Goal: Communication & Community: Share content

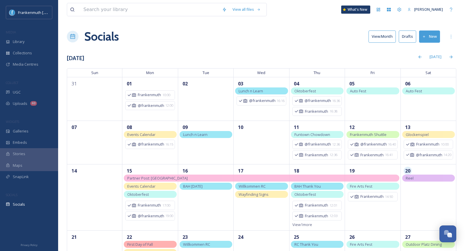
drag, startPoint x: 0, startPoint y: 0, endPoint x: 409, endPoint y: 41, distance: 411.6
click at [409, 41] on button "Drafts" at bounding box center [406, 36] width 17 height 12
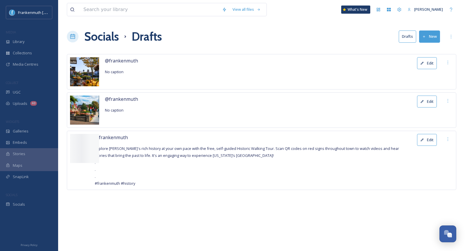
click at [432, 65] on button "Edit" at bounding box center [427, 63] width 20 height 12
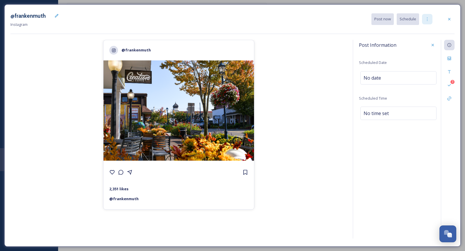
click at [425, 20] on icon at bounding box center [427, 19] width 5 height 5
click at [413, 32] on span "Duplicate Post" at bounding box center [416, 32] width 25 height 6
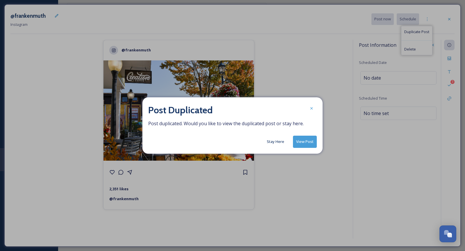
drag, startPoint x: 301, startPoint y: 140, endPoint x: 305, endPoint y: 142, distance: 4.5
click at [301, 140] on button "View Post" at bounding box center [305, 142] width 24 height 12
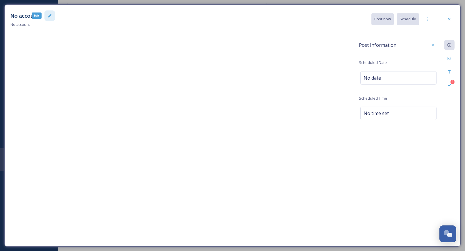
click at [51, 19] on div "Edit" at bounding box center [49, 15] width 10 height 10
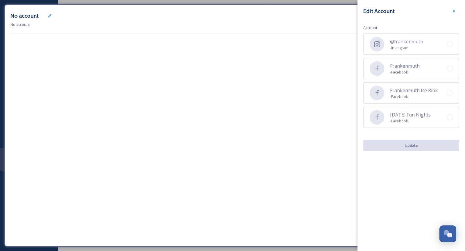
drag, startPoint x: 409, startPoint y: 64, endPoint x: 409, endPoint y: 81, distance: 16.6
click at [409, 64] on span "Frankenmuth" at bounding box center [405, 65] width 30 height 7
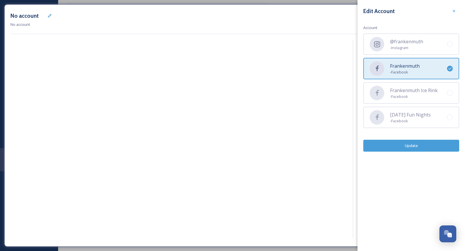
click at [413, 141] on button "Update" at bounding box center [411, 146] width 96 height 12
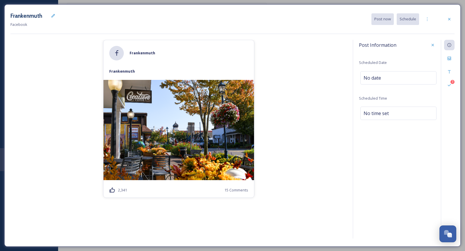
click at [455, 86] on div "Frankenmuth Facebook Post now Schedule Frankenmuth Frankenmuth 2,341 15 Comment…" at bounding box center [232, 125] width 456 height 242
click at [452, 84] on div "3 Validations" at bounding box center [449, 85] width 10 height 10
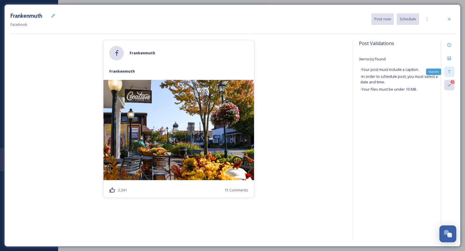
click at [452, 68] on div "Caption" at bounding box center [449, 72] width 10 height 10
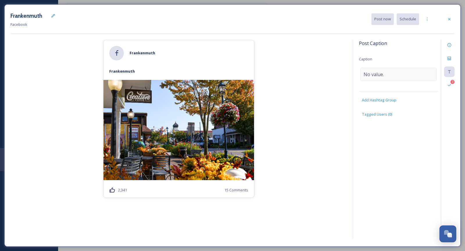
click at [408, 73] on div "No value." at bounding box center [398, 74] width 76 height 13
click at [408, 73] on textarea at bounding box center [398, 92] width 79 height 48
paste textarea "Happy first day of fall from [US_STATE]’s [GEOGRAPHIC_DATA]! 🍁 Crisp air, autum…"
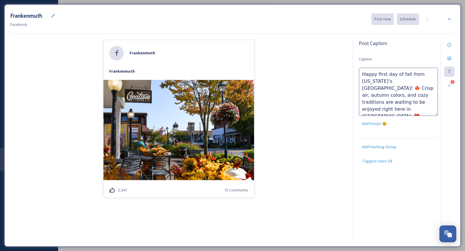
click at [362, 110] on textarea "Happy first day of fall from [US_STATE]’s [GEOGRAPHIC_DATA]! 🍁 Crisp air, autum…" at bounding box center [398, 92] width 79 height 48
type textarea "Happy first day of fall from [US_STATE]’s [GEOGRAPHIC_DATA]! 🍁 Crisp air, autum…"
click at [337, 146] on div "[PERSON_NAME] 2,341 15 Comments" at bounding box center [178, 140] width 336 height 201
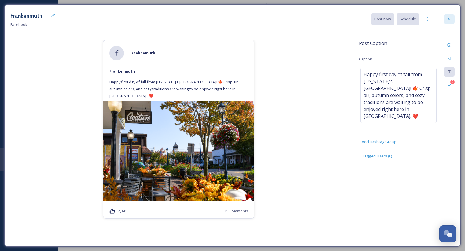
click at [450, 17] on icon at bounding box center [449, 19] width 5 height 5
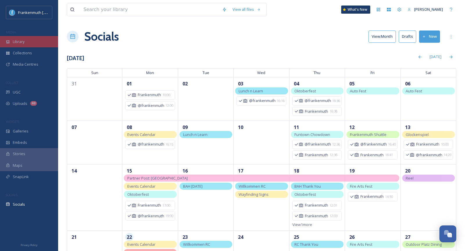
click at [27, 43] on div "Library" at bounding box center [29, 41] width 58 height 11
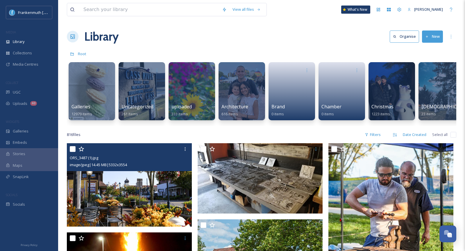
click at [154, 187] on img at bounding box center [129, 184] width 125 height 83
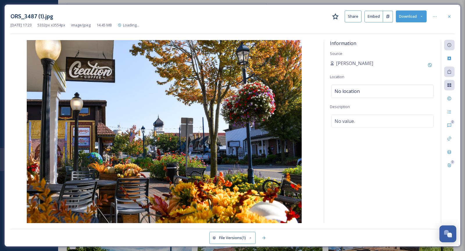
click at [242, 240] on button "File Versions (1)" at bounding box center [232, 238] width 46 height 12
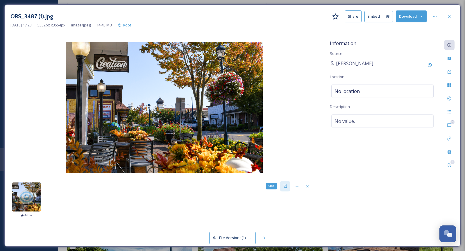
click at [286, 186] on icon at bounding box center [285, 186] width 5 height 5
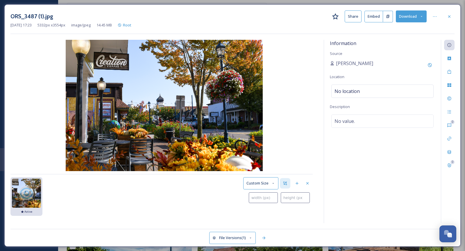
type input "0"
type input "16"
type input "1"
type input "52"
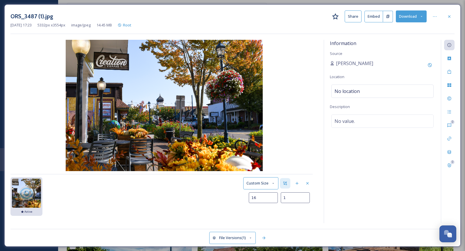
type input "4"
type input "127"
type input "34"
type input "236"
type input "85"
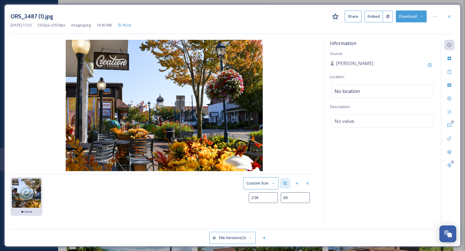
type input "371"
type input "149"
type input "541"
type input "236"
type input "738"
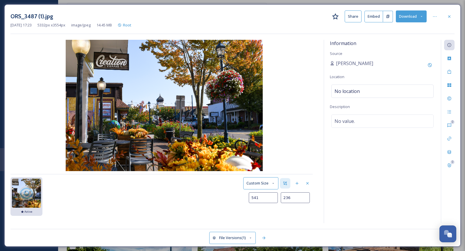
type input "340"
type input "957"
type input "456"
type input "1187"
type input "583"
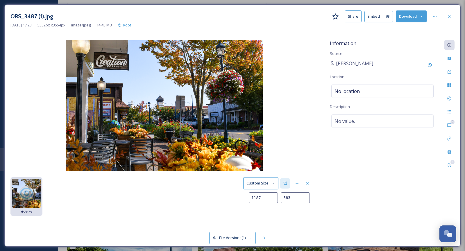
type input "1417"
type input "715"
type input "1639"
type input "849"
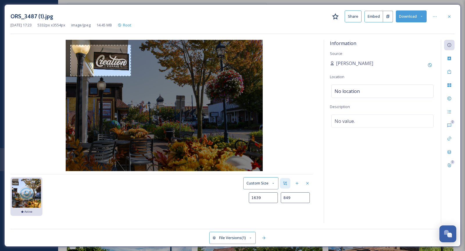
type input "1850"
type input "979"
type input "2031"
type input "1089"
type input "2194"
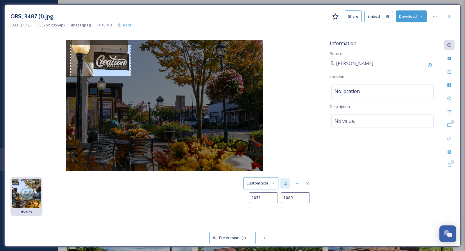
type input "1180"
type input "2350"
type input "1265"
type input "2485"
type input "1336"
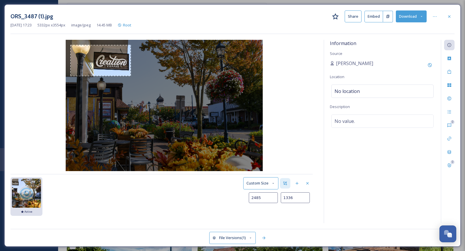
type input "2590"
type input "1391"
type input "2670"
type input "1433"
type input "2736"
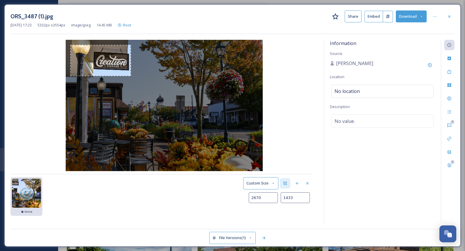
type input "1472"
type input "2795"
type input "1512"
type input "2851"
type input "1557"
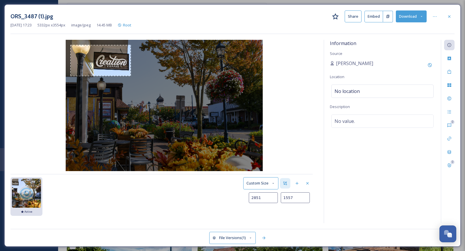
type input "2914"
type input "1616"
type input "2985"
type input "1685"
type input "3061"
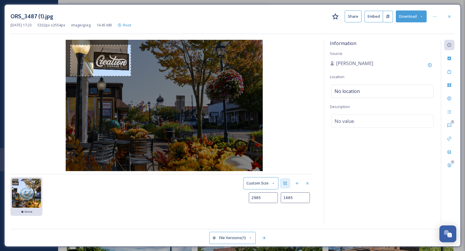
type input "1759"
type input "3145"
type input "1841"
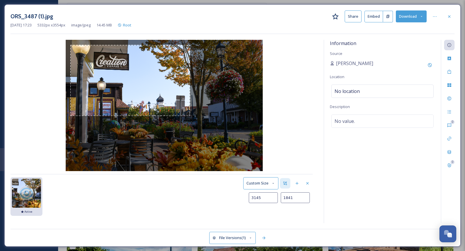
type input "3236"
type input "1925"
type input "3330"
type input "2004"
type input "3410"
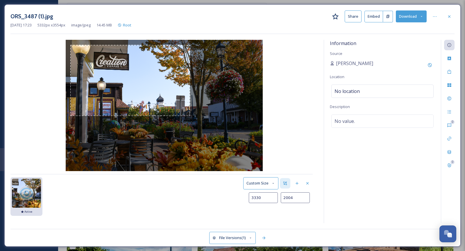
type input "2067"
type input "3478"
type input "2117"
type input "3540"
type input "2160"
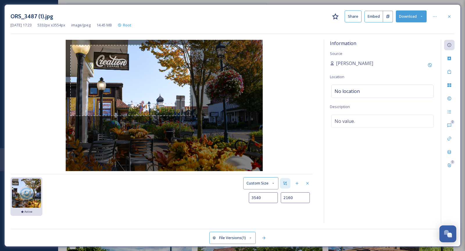
type input "3584"
type input "2189"
type input "3617"
type input "2211"
type input "3644"
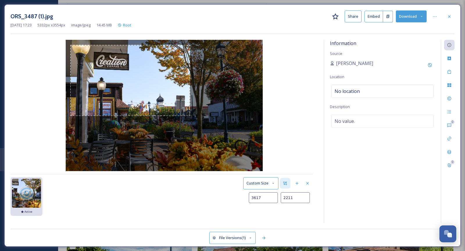
type input "2229"
type input "3664"
type input "2243"
type input "3682"
type input "2258"
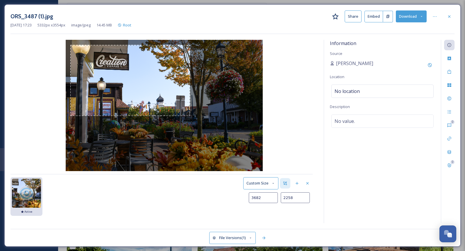
type input "3698"
type input "2270"
type input "3712"
type input "2282"
type input "3725"
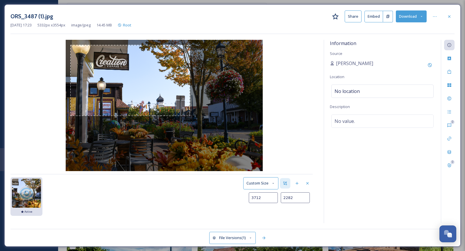
type input "2292"
type input "3737"
type input "2301"
type input "3745"
type input "2308"
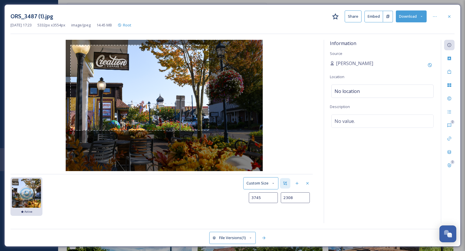
type input "3749"
type input "2313"
type input "3753"
type input "2315"
type input "4117"
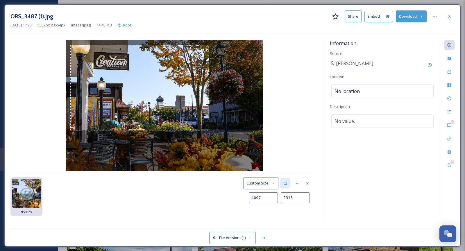
type input "2316"
type input "4129"
type input "2323"
type input "4138"
type input "2342"
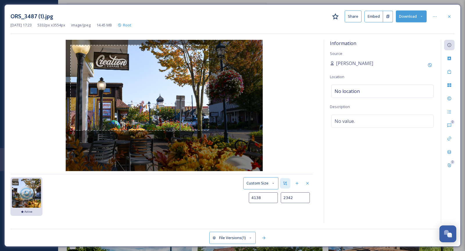
type input "4147"
type input "2373"
type input "4157"
type input "2408"
type input "4172"
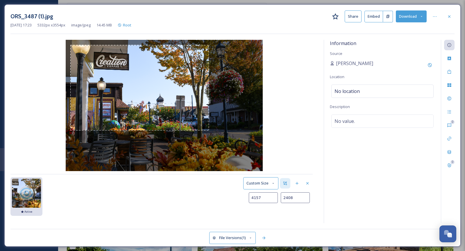
type input "2455"
type input "4191"
type input "2509"
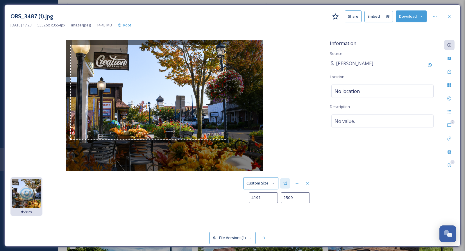
type input "4218"
type input "2565"
type input "4250"
type input "2615"
type input "4280"
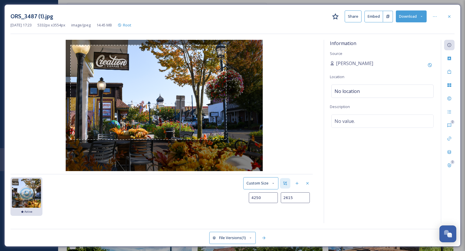
type input "2657"
type input "4306"
type input "2696"
type input "4326"
type input "2724"
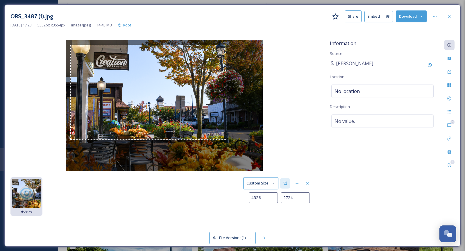
type input "4341"
type input "2745"
type input "4352"
type input "2761"
type input "4363"
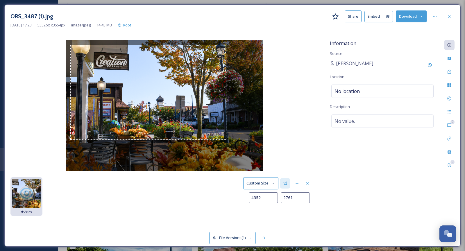
type input "2776"
type input "4375"
type input "2791"
type input "4388"
type input "2807"
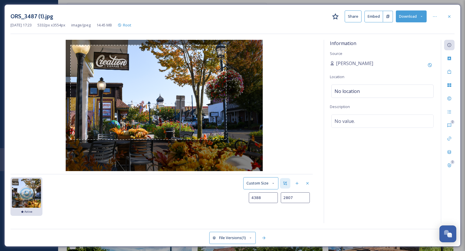
type input "4400"
type input "2824"
type input "4413"
type input "2840"
type input "4431"
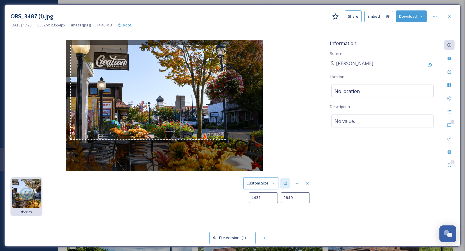
type input "2855"
type input "4455"
type input "2869"
type input "4483"
type input "2879"
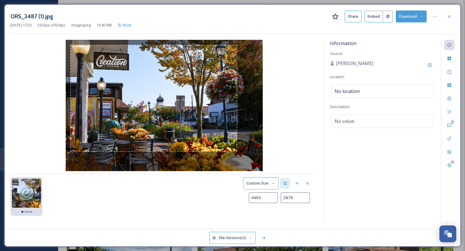
type input "4516"
type input "2887"
type input "4552"
type input "2893"
type input "4586"
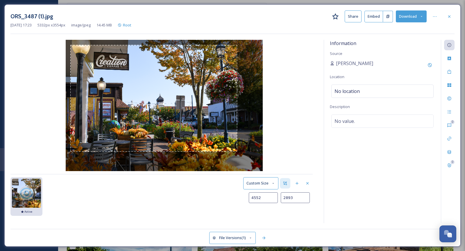
type input "2896"
type input "4652"
type input "2897"
type input "4654"
type input "2899"
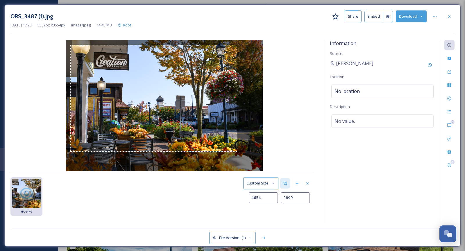
type input "4659"
type input "2903"
type input "4669"
type input "2909"
type input "4687"
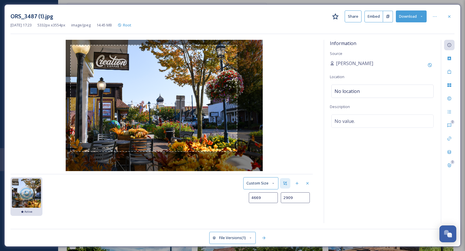
type input "2920"
type input "4711"
type input "2935"
type input "4741"
type input "2953"
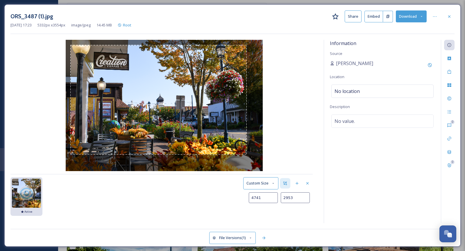
type input "4772"
type input "2969"
type input "4799"
type input "2984"
type input "4821"
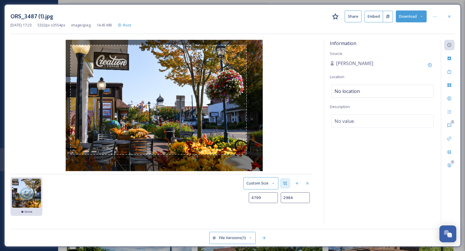
type input "2996"
type input "4835"
type input "3005"
type input "4844"
type input "3011"
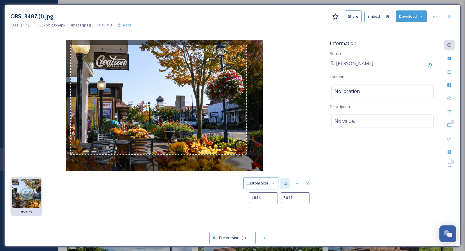
type input "4849"
type input "3017"
type input "4854"
type input "3022"
type input "4859"
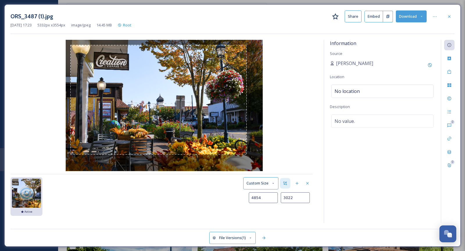
type input "3029"
type input "4866"
type input "3038"
type input "4875"
type input "3048"
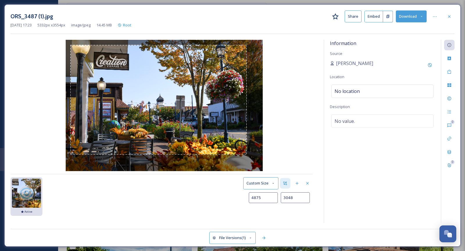
type input "4885"
type input "3058"
type input "4895"
type input "3069"
type input "4907"
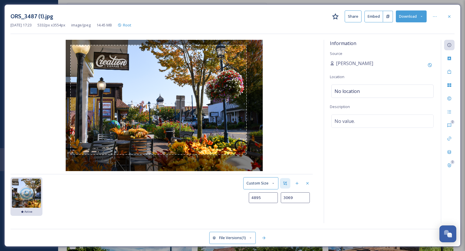
type input "3079"
type input "4916"
type input "3087"
type input "4924"
type input "3093"
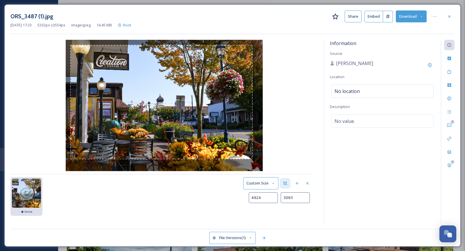
type input "4930"
type input "3098"
type input "4933"
type input "3101"
type input "4934"
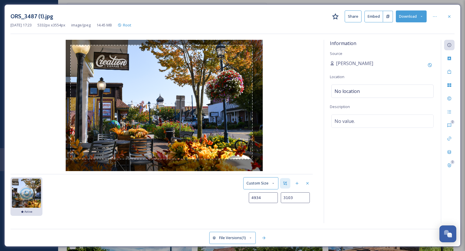
type input "3105"
type input "4935"
type input "3108"
type input "4936"
type input "3111"
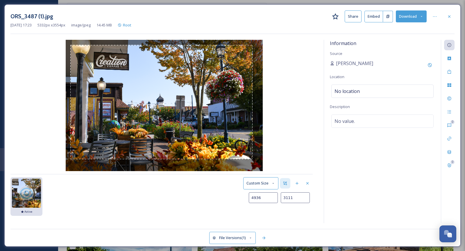
type input "4937"
type input "3113"
type input "4939"
type input "3117"
type input "4940"
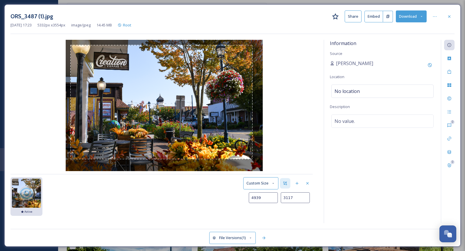
type input "3121"
type input "4942"
type input "3126"
type input "4944"
click at [253, 161] on img at bounding box center [164, 105] width 197 height 131
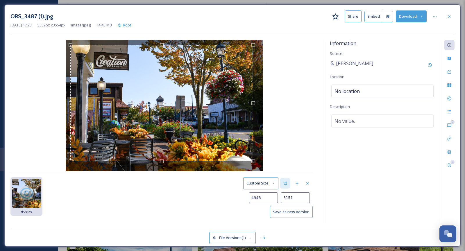
click at [303, 209] on button "Save as new Version" at bounding box center [291, 212] width 43 height 12
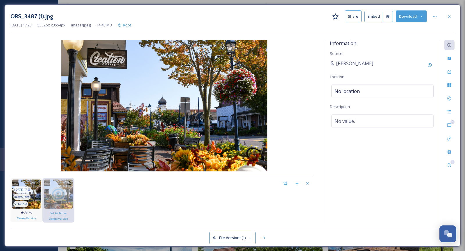
click at [35, 195] on img at bounding box center [26, 193] width 29 height 29
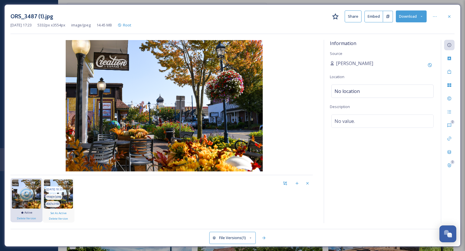
click at [70, 199] on img at bounding box center [58, 193] width 29 height 29
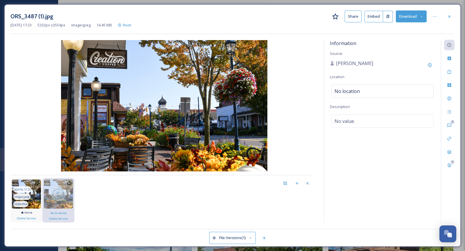
click at [38, 200] on img at bounding box center [26, 193] width 29 height 29
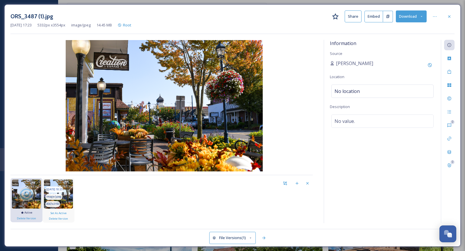
click at [71, 196] on img at bounding box center [58, 193] width 29 height 29
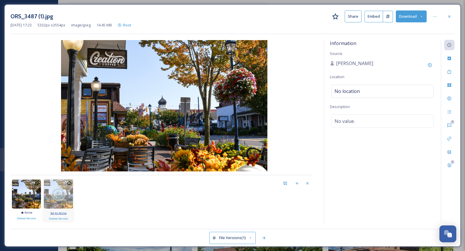
click at [59, 211] on span "Set As Active" at bounding box center [58, 213] width 16 height 4
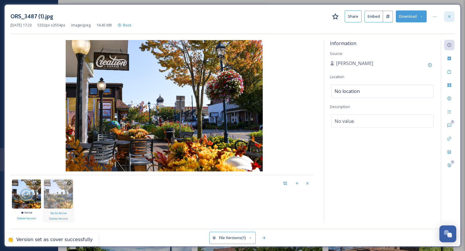
click at [449, 19] on div at bounding box center [449, 16] width 10 height 10
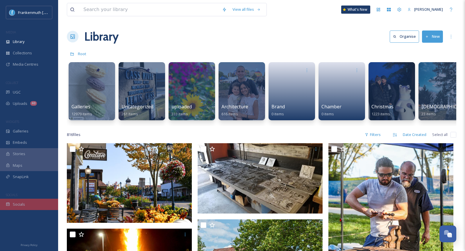
click at [33, 204] on div "Socials" at bounding box center [29, 204] width 58 height 11
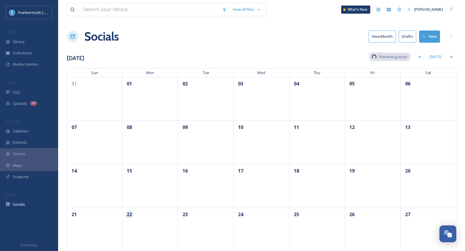
click at [412, 36] on button "Drafts" at bounding box center [406, 36] width 17 height 12
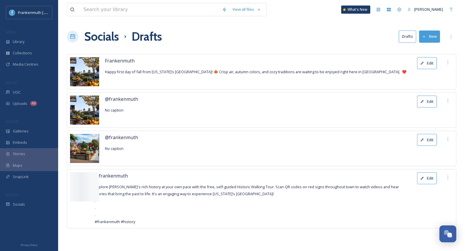
click at [424, 59] on button "Edit" at bounding box center [427, 63] width 20 height 12
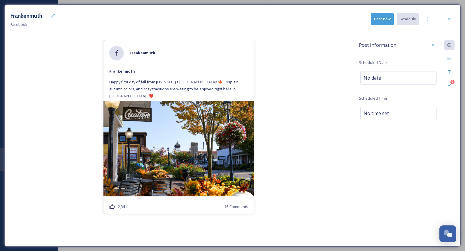
click at [379, 23] on button "Post now" at bounding box center [382, 19] width 23 height 12
click at [447, 70] on icon at bounding box center [449, 71] width 5 height 5
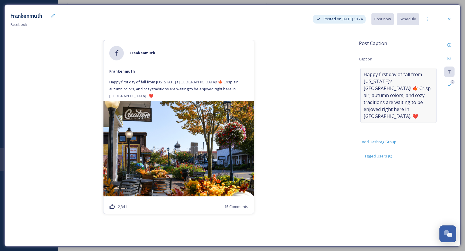
click at [367, 78] on span "Happy first day of fall from [US_STATE]’s [GEOGRAPHIC_DATA]! 🍁 Crisp air, autum…" at bounding box center [398, 95] width 70 height 49
click at [367, 78] on textarea "Happy first day of fall from [US_STATE]’s [GEOGRAPHIC_DATA]! 🍁 Crisp air, autum…" at bounding box center [398, 92] width 79 height 48
click at [308, 92] on div "[PERSON_NAME] Happy first day of fall from [US_STATE]’s [GEOGRAPHIC_DATA]! 🍁 Cr…" at bounding box center [178, 140] width 336 height 201
click at [449, 22] on div at bounding box center [449, 19] width 10 height 10
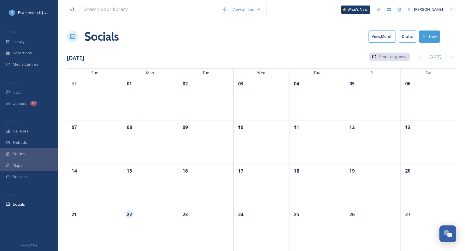
click at [409, 37] on button "Drafts" at bounding box center [406, 36] width 17 height 12
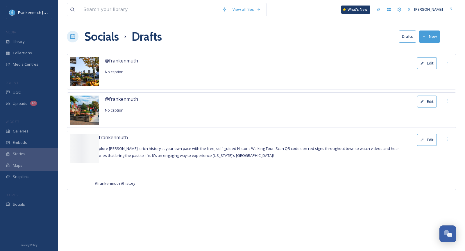
click at [433, 63] on button "Edit" at bounding box center [427, 63] width 20 height 12
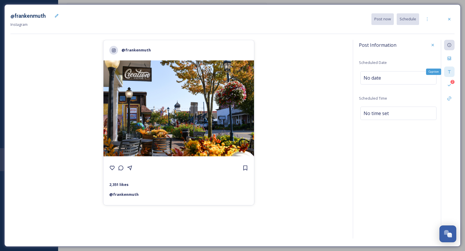
click at [448, 71] on icon at bounding box center [449, 71] width 5 height 5
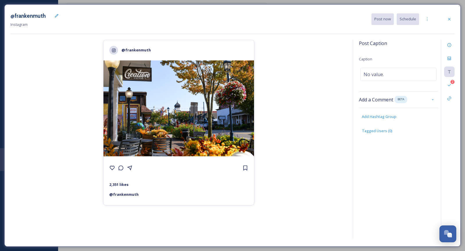
click at [392, 82] on div "Post Caption Caption No value. Add a Comment BETA Add Hashtag Group Tagged User…" at bounding box center [398, 92] width 79 height 105
click at [392, 79] on div "No value." at bounding box center [398, 74] width 76 height 13
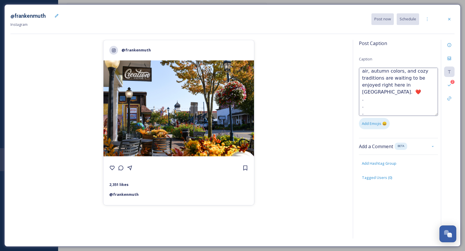
scroll to position [31, 0]
click at [329, 88] on div "@frankenmuth 2,351 likes @ [PERSON_NAME]" at bounding box center [178, 140] width 336 height 201
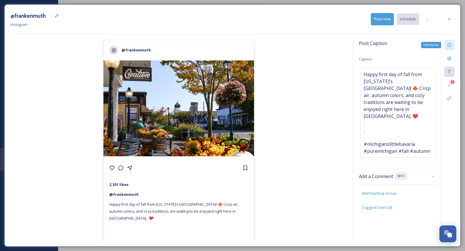
click at [450, 48] on div "Information" at bounding box center [449, 45] width 10 height 10
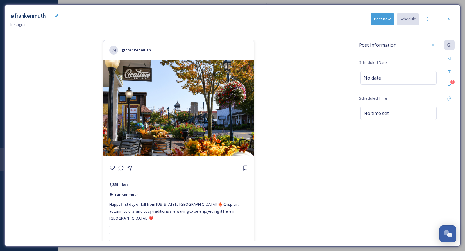
click at [384, 19] on button "Post now" at bounding box center [382, 19] width 23 height 12
click at [445, 21] on div at bounding box center [449, 19] width 10 height 10
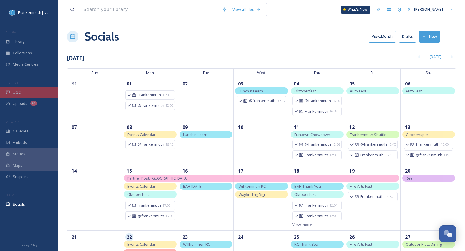
click at [32, 91] on div "UGC" at bounding box center [29, 92] width 58 height 11
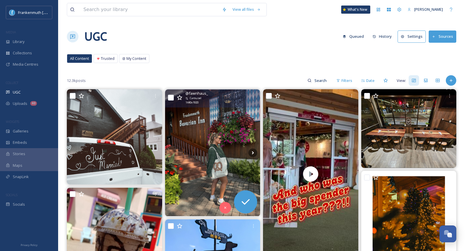
click at [215, 139] on img at bounding box center [212, 152] width 95 height 127
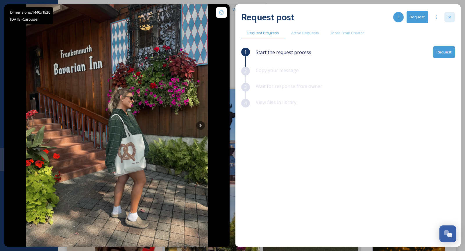
click at [448, 15] on icon at bounding box center [449, 17] width 5 height 5
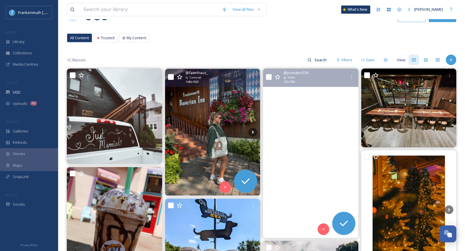
scroll to position [28, 0]
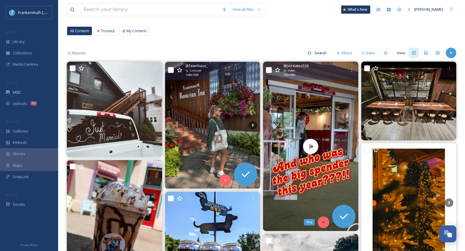
click at [325, 220] on div "Skip" at bounding box center [323, 222] width 12 height 12
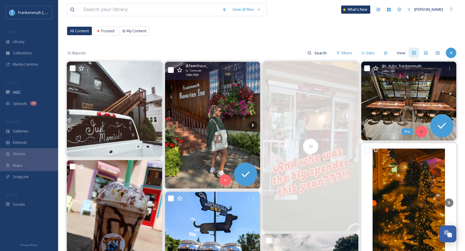
click at [418, 130] on div "Skip" at bounding box center [421, 132] width 12 height 12
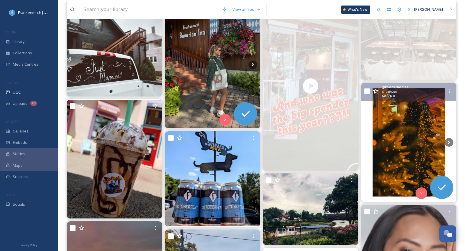
scroll to position [104, 0]
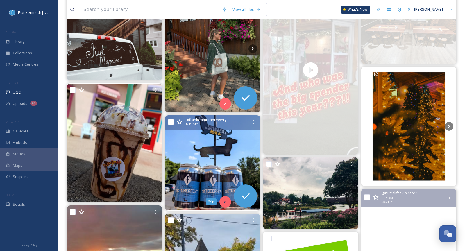
click at [224, 198] on div "Skip" at bounding box center [225, 202] width 12 height 12
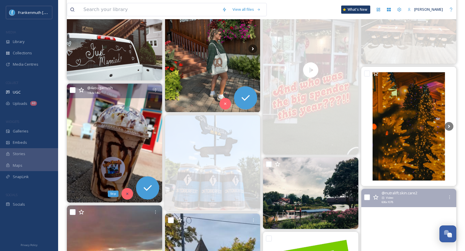
click at [127, 195] on div "Skip" at bounding box center [127, 194] width 12 height 12
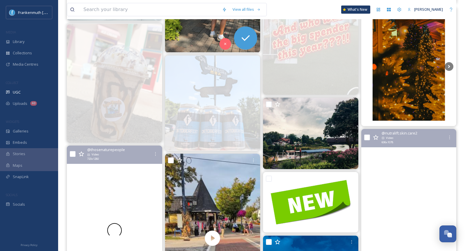
scroll to position [265, 0]
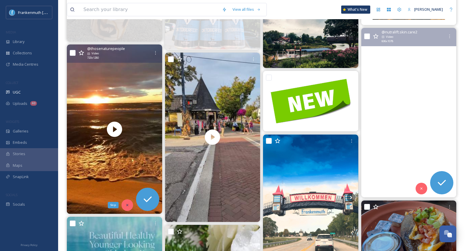
click at [128, 204] on icon at bounding box center [127, 205] width 4 height 4
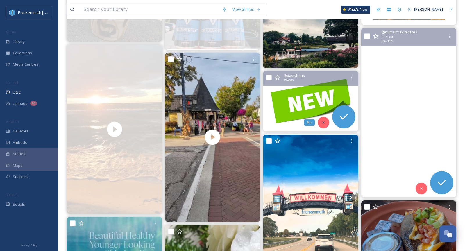
click at [328, 122] on div "Skip" at bounding box center [323, 123] width 12 height 12
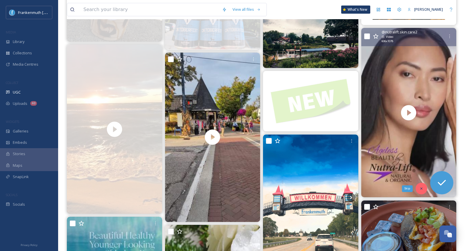
click at [419, 189] on div "Skip" at bounding box center [421, 189] width 12 height 12
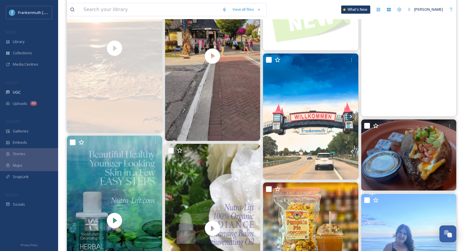
scroll to position [347, 0]
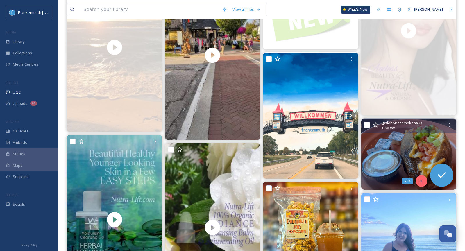
click at [421, 181] on icon at bounding box center [421, 181] width 4 height 4
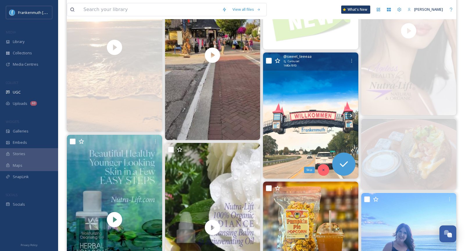
click at [323, 168] on icon at bounding box center [323, 170] width 4 height 4
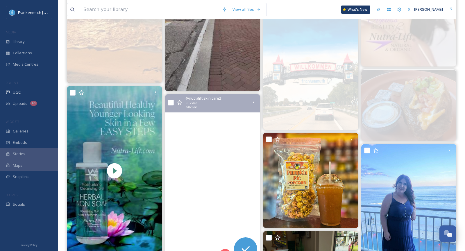
scroll to position [398, 0]
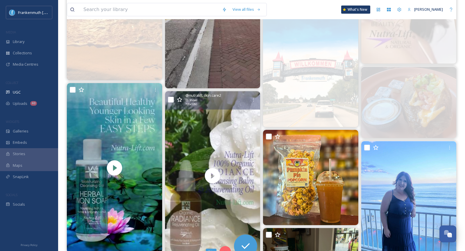
click at [224, 247] on div "Skip" at bounding box center [225, 252] width 12 height 12
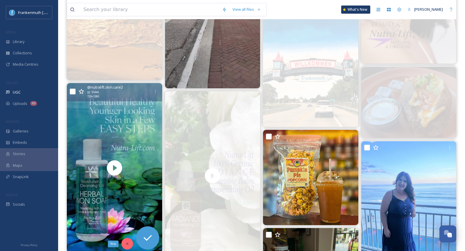
click at [130, 246] on div "Skip" at bounding box center [127, 244] width 12 height 12
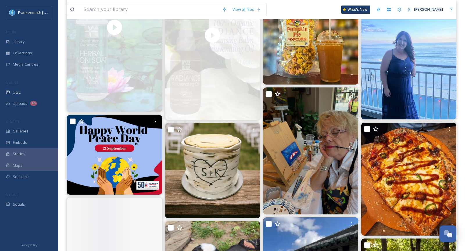
scroll to position [540, 0]
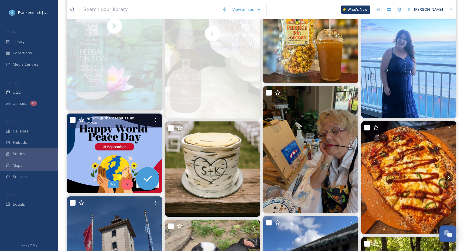
click at [127, 182] on icon at bounding box center [127, 184] width 4 height 4
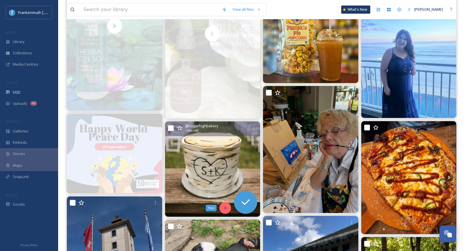
click at [224, 206] on icon at bounding box center [225, 208] width 4 height 4
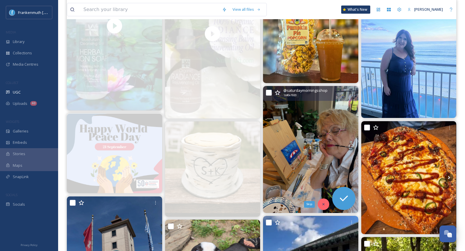
click at [324, 208] on div "Skip" at bounding box center [323, 204] width 12 height 12
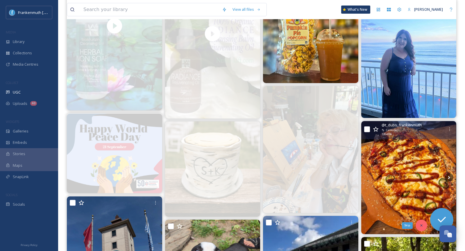
click at [419, 226] on icon at bounding box center [421, 225] width 4 height 4
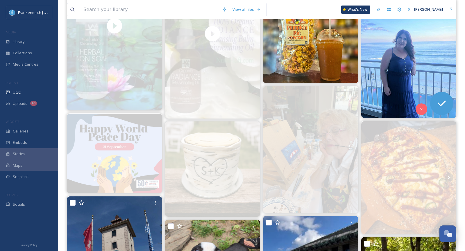
scroll to position [506, 0]
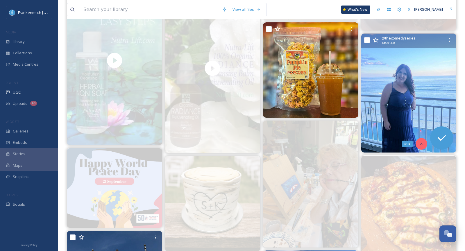
click at [419, 145] on div "Skip" at bounding box center [421, 144] width 12 height 12
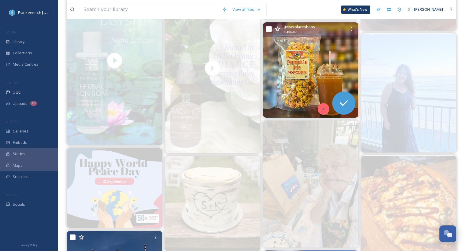
click at [324, 103] on div at bounding box center [323, 109] width 12 height 12
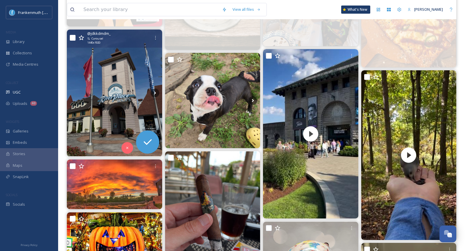
scroll to position [705, 0]
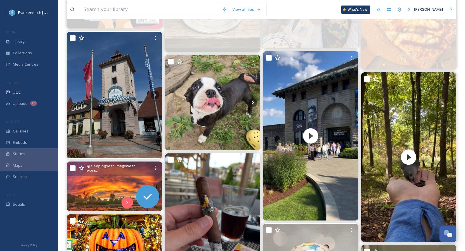
click at [118, 184] on img at bounding box center [114, 186] width 95 height 50
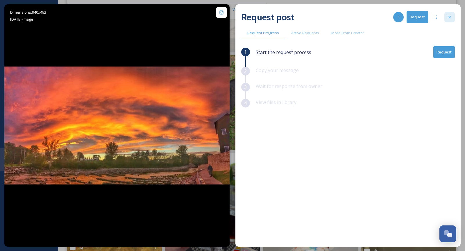
click at [446, 17] on div at bounding box center [449, 17] width 10 height 10
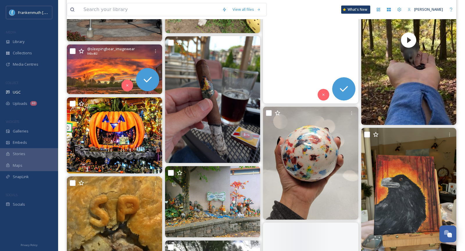
scroll to position [860, 0]
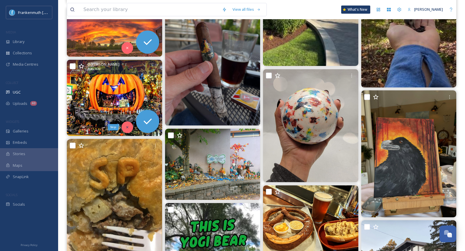
click at [127, 128] on icon at bounding box center [127, 127] width 4 height 4
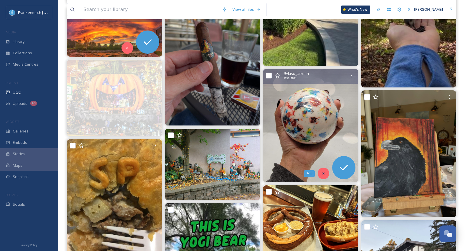
click at [318, 173] on div "Skip" at bounding box center [323, 174] width 12 height 12
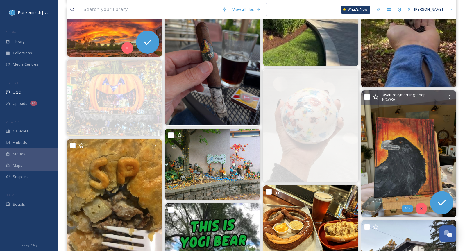
click at [418, 205] on div "Skip" at bounding box center [421, 209] width 12 height 12
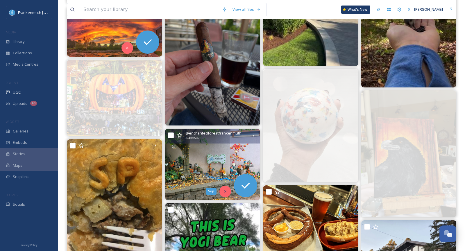
click at [224, 191] on icon at bounding box center [225, 191] width 4 height 4
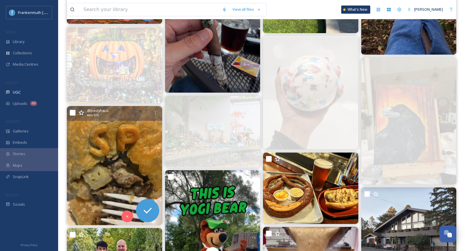
scroll to position [894, 0]
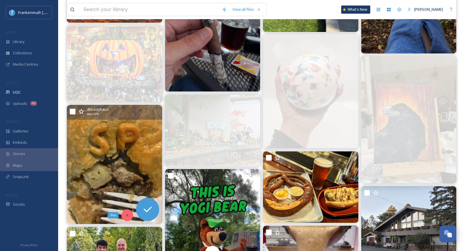
click at [127, 214] on icon at bounding box center [127, 215] width 2 height 2
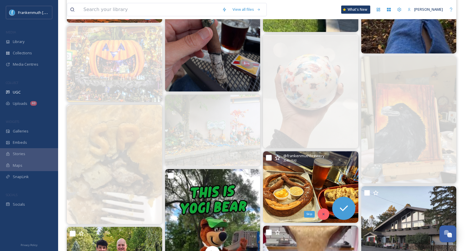
click at [326, 214] on div "Skip" at bounding box center [323, 214] width 12 height 12
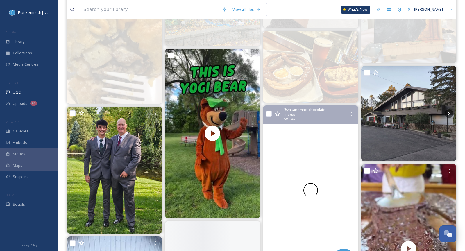
scroll to position [1038, 0]
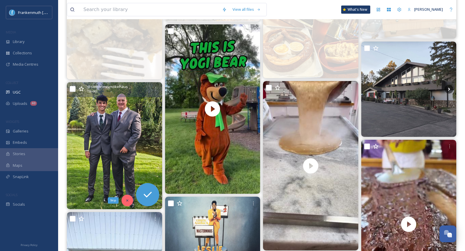
click at [128, 199] on icon at bounding box center [127, 200] width 4 height 4
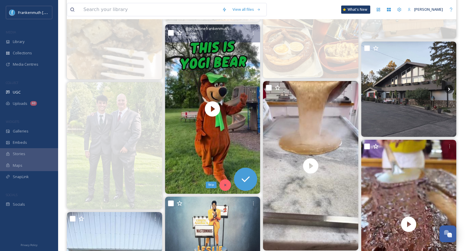
click at [223, 186] on div "Skip" at bounding box center [225, 185] width 12 height 12
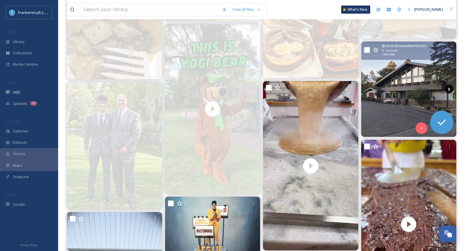
click at [448, 88] on icon at bounding box center [448, 89] width 9 height 9
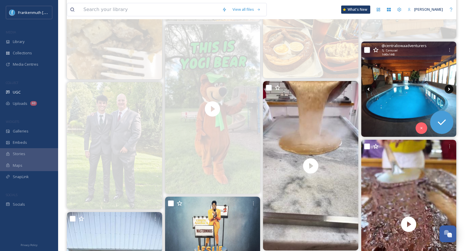
click at [448, 88] on icon at bounding box center [448, 89] width 9 height 9
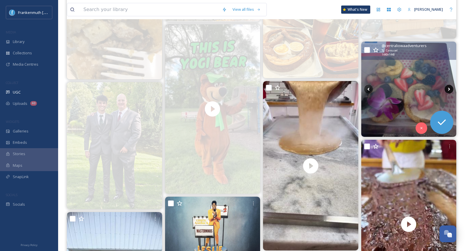
click at [448, 88] on icon at bounding box center [448, 89] width 9 height 9
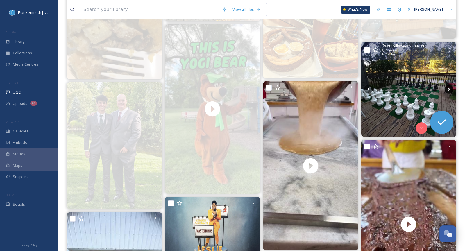
click at [448, 88] on icon at bounding box center [448, 89] width 9 height 9
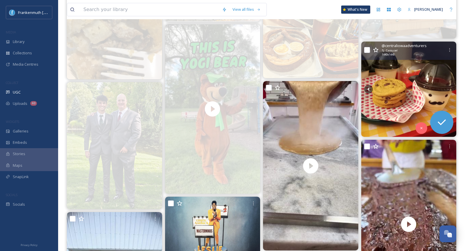
click at [448, 88] on icon at bounding box center [448, 89] width 9 height 9
click at [421, 129] on icon at bounding box center [421, 128] width 4 height 4
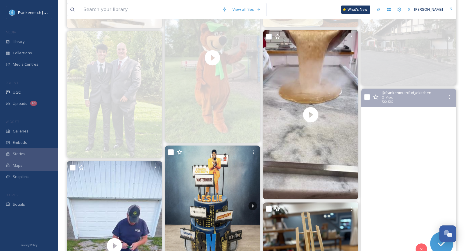
scroll to position [1097, 0]
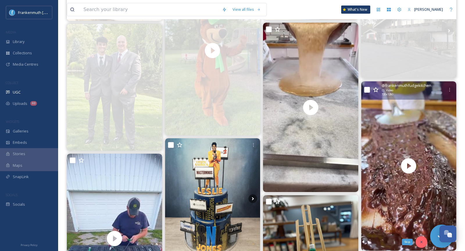
click at [418, 244] on div "Skip" at bounding box center [421, 242] width 12 height 12
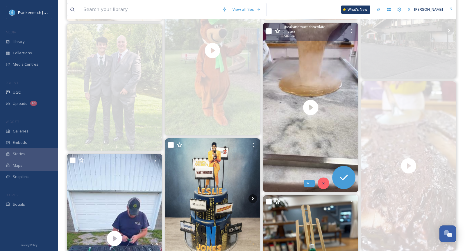
click at [324, 182] on icon at bounding box center [323, 183] width 4 height 4
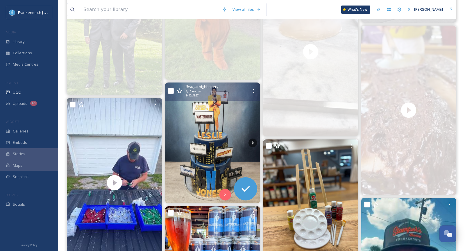
scroll to position [1160, 0]
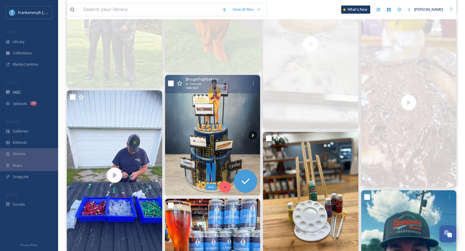
click at [229, 186] on div "Skip" at bounding box center [225, 187] width 12 height 12
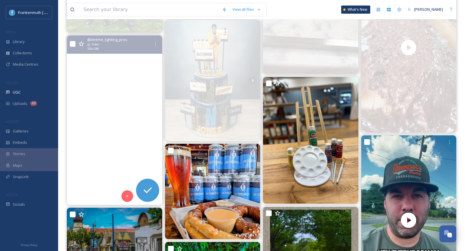
scroll to position [1213, 0]
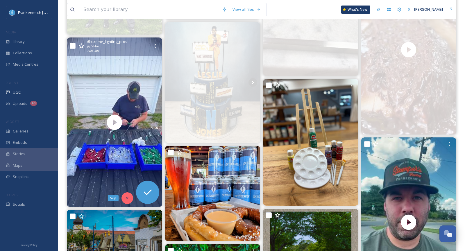
click at [126, 199] on icon at bounding box center [127, 198] width 4 height 4
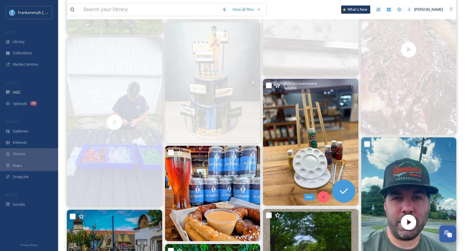
click at [321, 195] on icon at bounding box center [323, 197] width 4 height 4
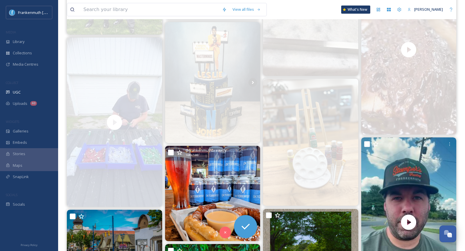
click at [231, 227] on img at bounding box center [212, 193] width 95 height 95
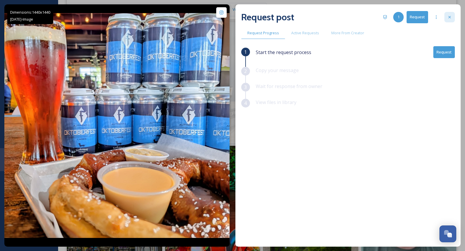
click at [450, 16] on icon at bounding box center [449, 17] width 5 height 5
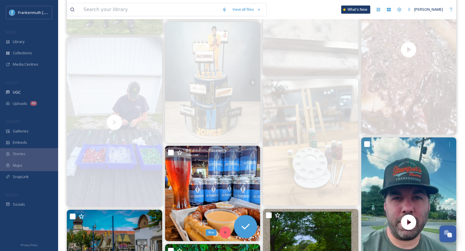
click at [224, 230] on icon at bounding box center [225, 232] width 4 height 4
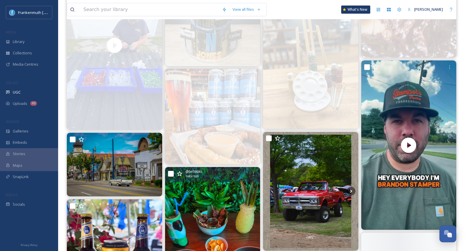
scroll to position [1291, 0]
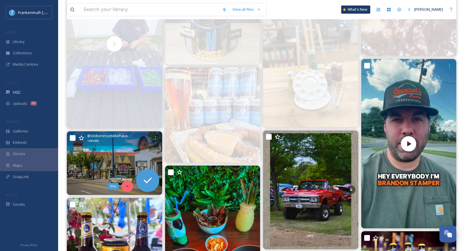
click at [125, 183] on div "Skip" at bounding box center [127, 186] width 12 height 12
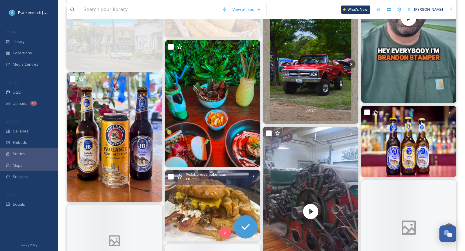
scroll to position [1429, 0]
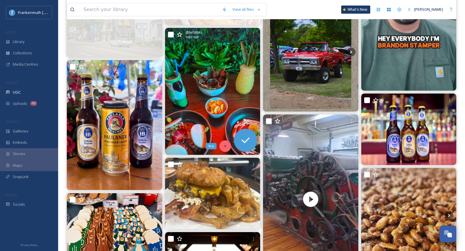
click at [223, 146] on icon at bounding box center [225, 146] width 4 height 4
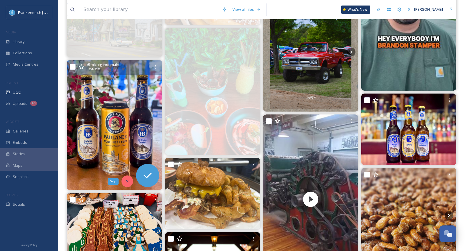
click at [126, 180] on icon at bounding box center [127, 181] width 2 height 2
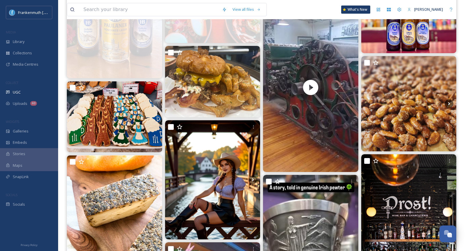
scroll to position [1555, 0]
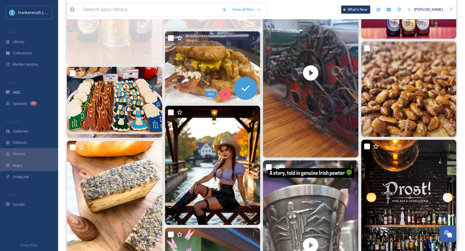
click at [224, 92] on icon at bounding box center [225, 94] width 4 height 4
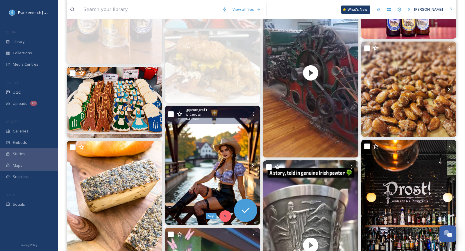
click at [225, 215] on icon at bounding box center [225, 216] width 2 height 2
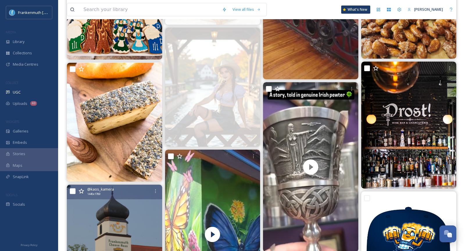
scroll to position [1637, 0]
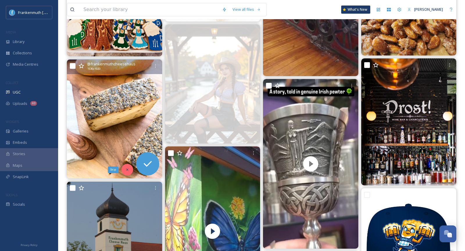
click at [127, 172] on div "Skip" at bounding box center [127, 170] width 12 height 12
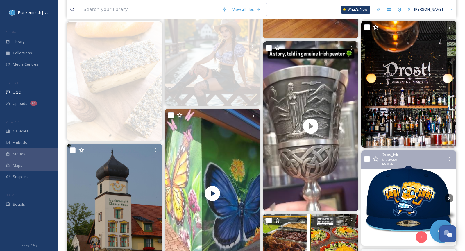
scroll to position [1732, 0]
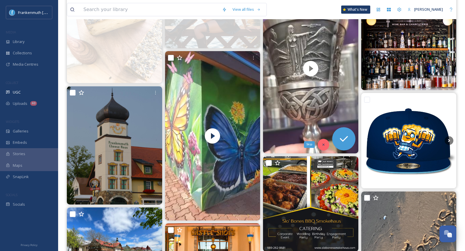
click at [325, 141] on div "Skip" at bounding box center [323, 145] width 12 height 12
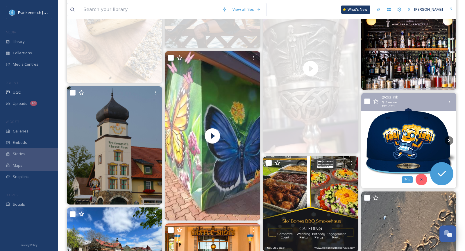
click at [421, 176] on div "Skip" at bounding box center [421, 180] width 12 height 12
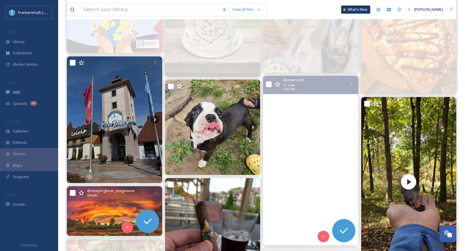
scroll to position [692, 0]
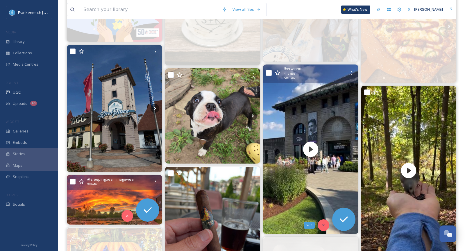
click at [322, 222] on div "Skip" at bounding box center [323, 225] width 12 height 12
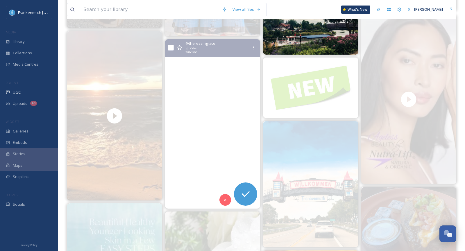
scroll to position [279, 0]
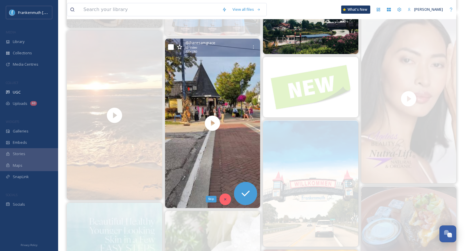
click at [225, 197] on icon at bounding box center [225, 199] width 4 height 4
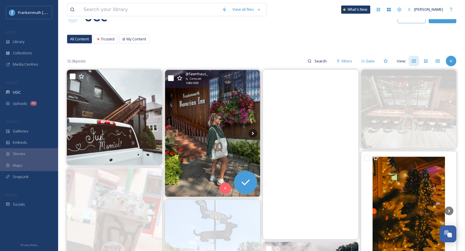
scroll to position [8, 0]
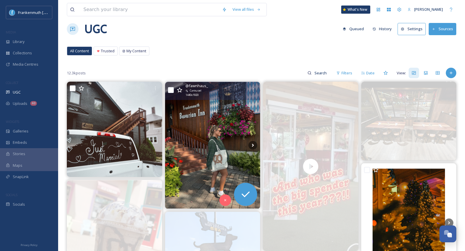
click at [228, 141] on img at bounding box center [212, 145] width 95 height 127
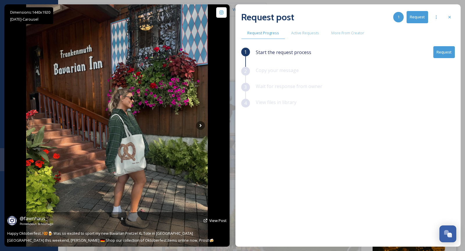
click at [197, 119] on img at bounding box center [117, 125] width 182 height 242
click at [197, 121] on img at bounding box center [117, 125] width 182 height 242
click at [197, 124] on icon at bounding box center [200, 125] width 9 height 9
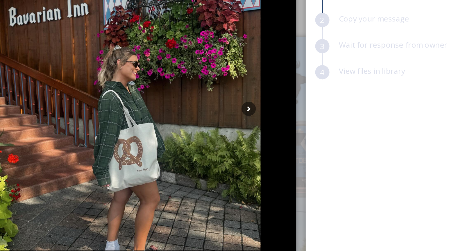
scroll to position [8, 0]
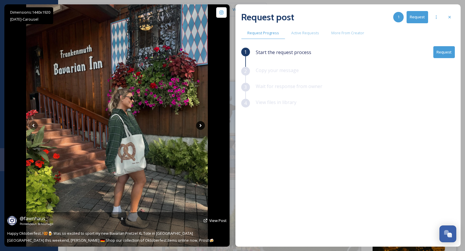
click at [203, 126] on icon at bounding box center [200, 125] width 9 height 9
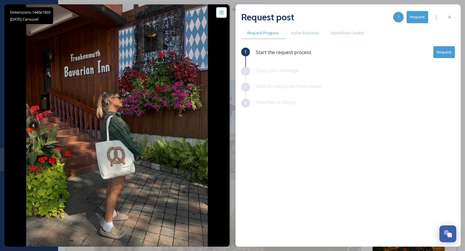
click at [445, 57] on button "Request" at bounding box center [443, 52] width 21 height 12
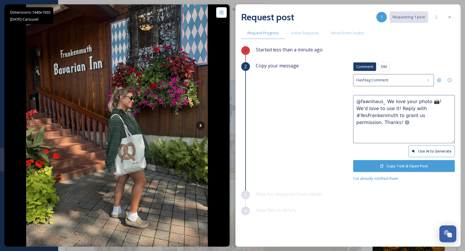
click at [424, 100] on textarea "@fawnhaus_ We love your photo 📸! We'd love to use it! Reply with #YesFrankenmut…" at bounding box center [404, 119] width 102 height 48
click at [382, 108] on textarea "@fawnhaus_ We love your photos 📸! We'd love to use it! Reply with #YesFrankenmu…" at bounding box center [404, 119] width 102 height 48
click at [378, 122] on textarea "@fawnhaus_ We love your photos 📸! We'd love to use them! Reply with #YesFranken…" at bounding box center [404, 119] width 102 height 48
click at [396, 166] on button "Copy Text & Open Post" at bounding box center [404, 166] width 102 height 12
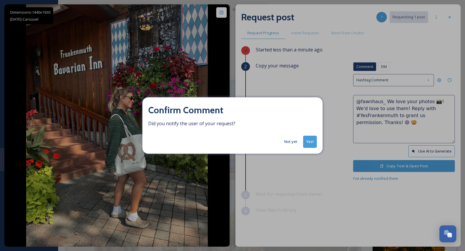
click at [311, 145] on button "Yes!" at bounding box center [310, 142] width 14 height 12
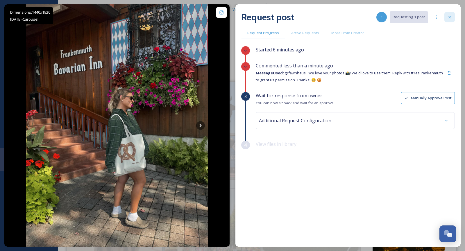
click at [452, 20] on div at bounding box center [449, 17] width 10 height 10
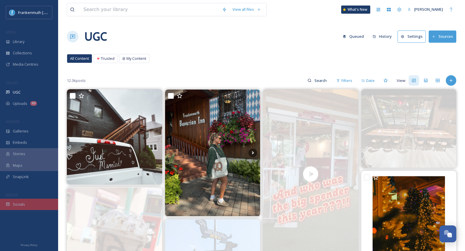
click at [28, 209] on div "Socials" at bounding box center [29, 204] width 58 height 11
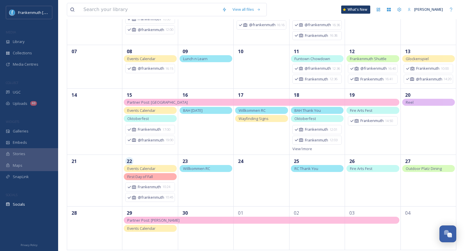
scroll to position [79, 0]
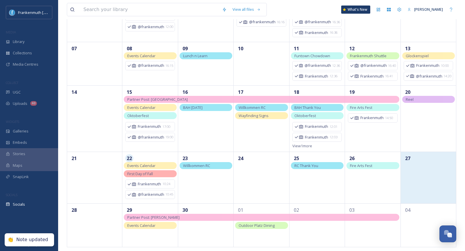
click at [439, 169] on div "27" at bounding box center [427, 178] width 55 height 52
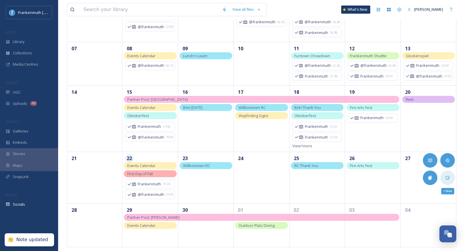
click at [449, 176] on icon at bounding box center [447, 177] width 5 height 5
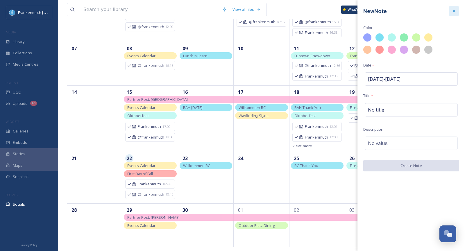
click at [454, 11] on icon at bounding box center [453, 11] width 2 height 2
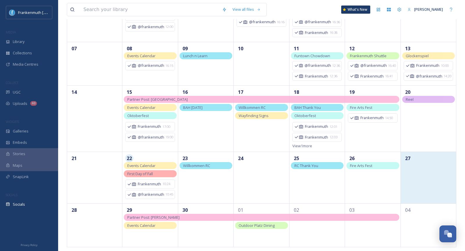
click at [427, 174] on div "27" at bounding box center [427, 178] width 55 height 52
click at [435, 186] on div "27" at bounding box center [427, 178] width 55 height 52
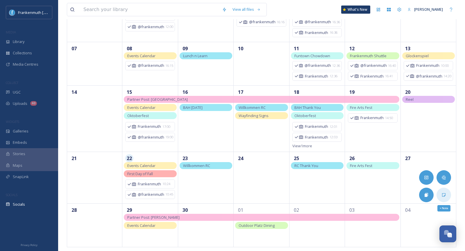
click at [439, 189] on div "+ Note" at bounding box center [443, 195] width 15 height 15
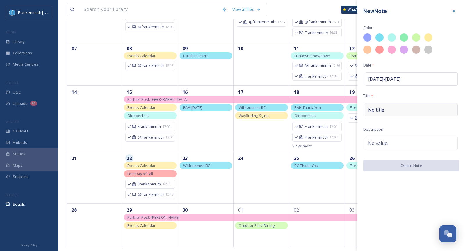
click at [398, 104] on div "No title" at bounding box center [410, 109] width 93 height 13
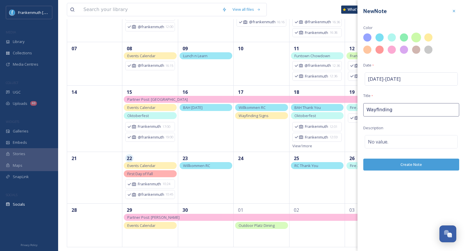
click at [414, 41] on div at bounding box center [416, 38] width 10 height 10
click at [410, 166] on button "Create Note" at bounding box center [411, 166] width 96 height 12
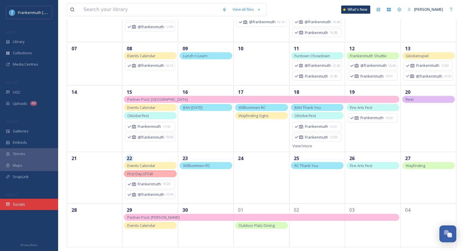
click at [30, 204] on div "Socials" at bounding box center [29, 204] width 58 height 11
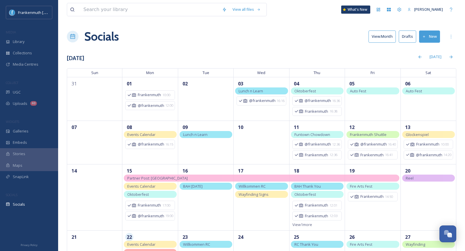
click at [31, 210] on div at bounding box center [29, 224] width 58 height 28
click at [35, 205] on div "Socials" at bounding box center [29, 204] width 58 height 11
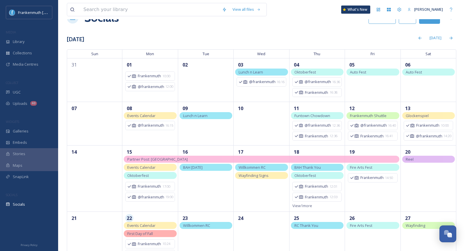
scroll to position [79, 0]
